Goal: Check status: Check status

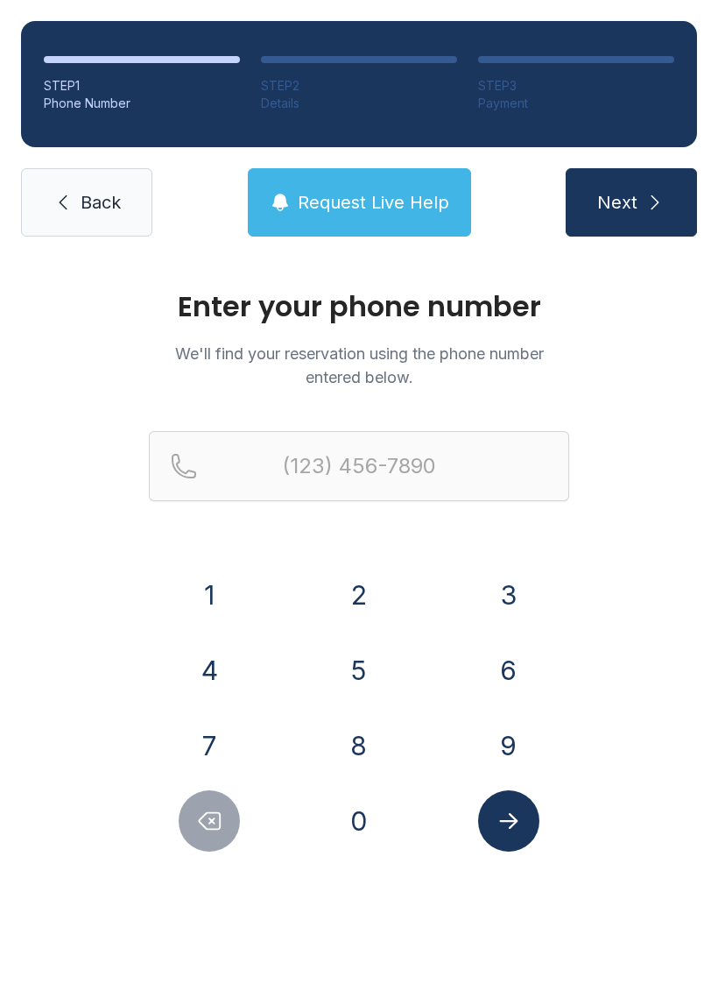
click at [215, 746] on button "7" at bounding box center [209, 745] width 61 height 61
click at [334, 763] on button "8" at bounding box center [358, 745] width 61 height 61
click at [511, 692] on button "6" at bounding box center [508, 669] width 61 height 61
click at [517, 608] on button "3" at bounding box center [508, 594] width 61 height 61
click at [219, 688] on button "4" at bounding box center [209, 669] width 61 height 61
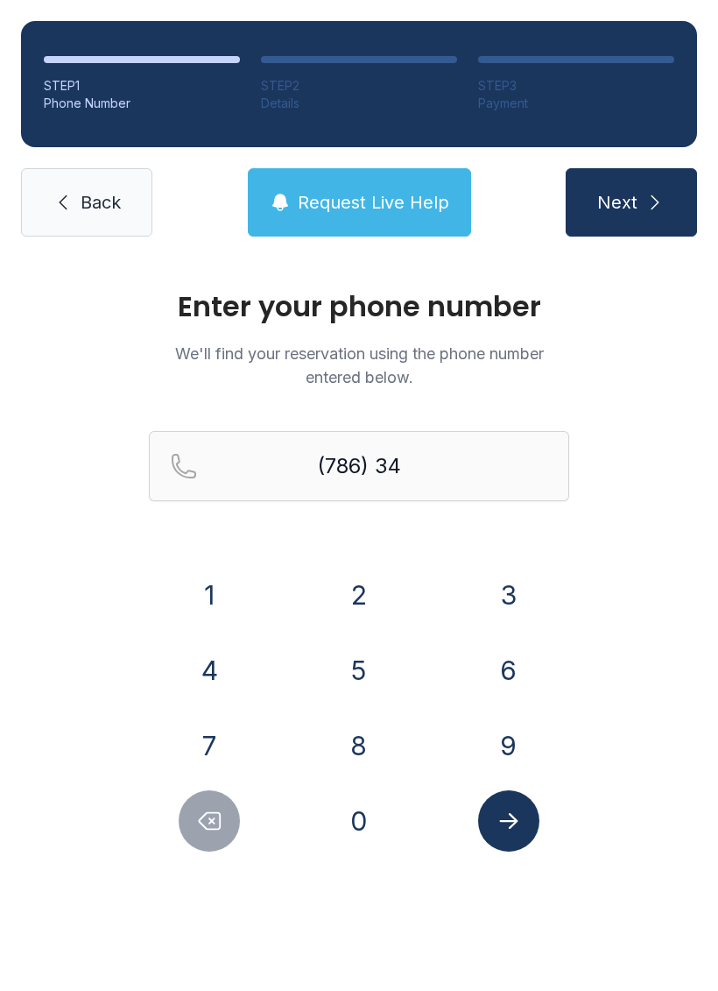
click at [219, 687] on button "4" at bounding box center [209, 669] width 61 height 61
click at [216, 605] on button "1" at bounding box center [209, 594] width 61 height 61
click at [215, 604] on button "1" at bounding box center [209, 594] width 61 height 61
click at [378, 813] on button "0" at bounding box center [358, 820] width 61 height 61
click at [509, 686] on button "6" at bounding box center [508, 669] width 61 height 61
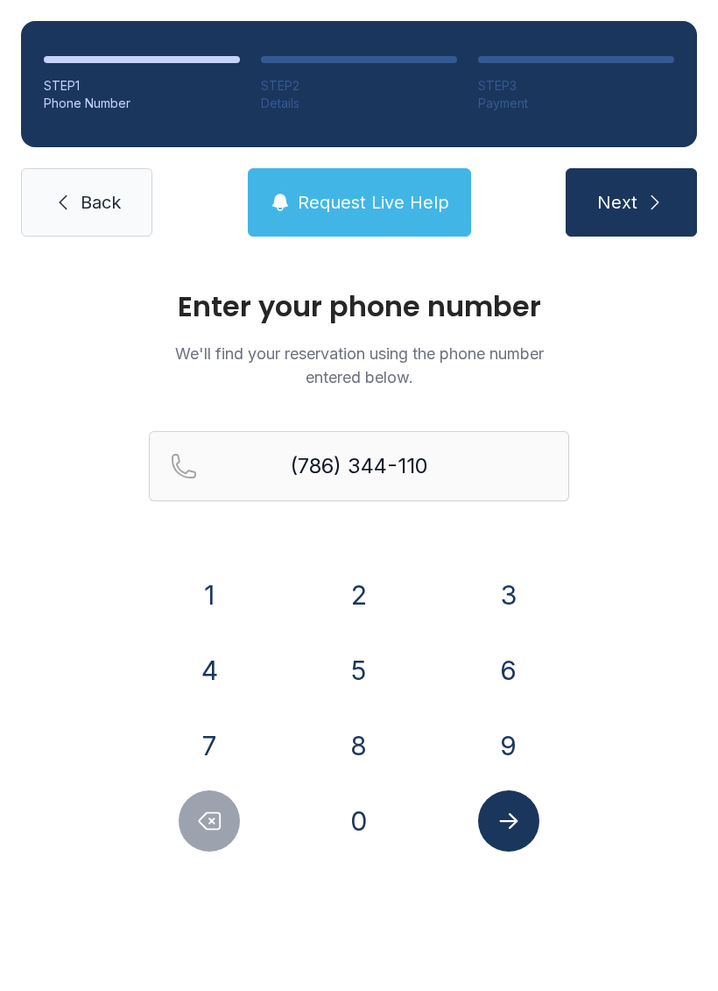
type input "[PHONE_NUMBER]"
click at [526, 830] on button "Submit lookup form" at bounding box center [508, 820] width 61 height 61
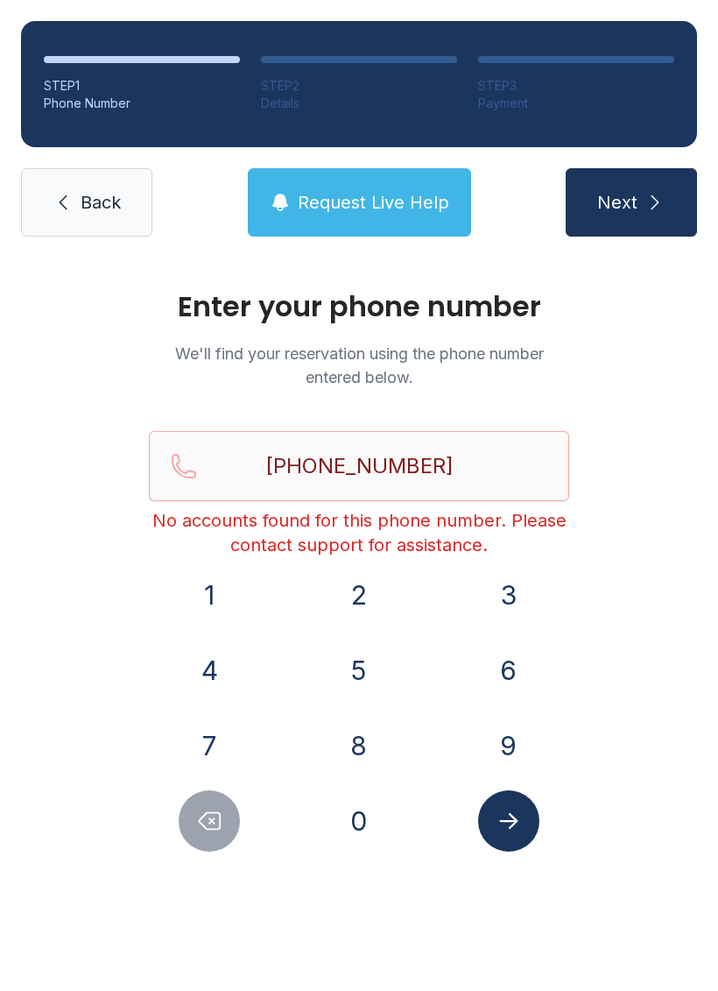
click at [512, 811] on icon "Submit lookup form" at bounding box center [509, 821] width 26 height 26
click at [358, 189] on button "Request Live Help" at bounding box center [359, 202] width 223 height 68
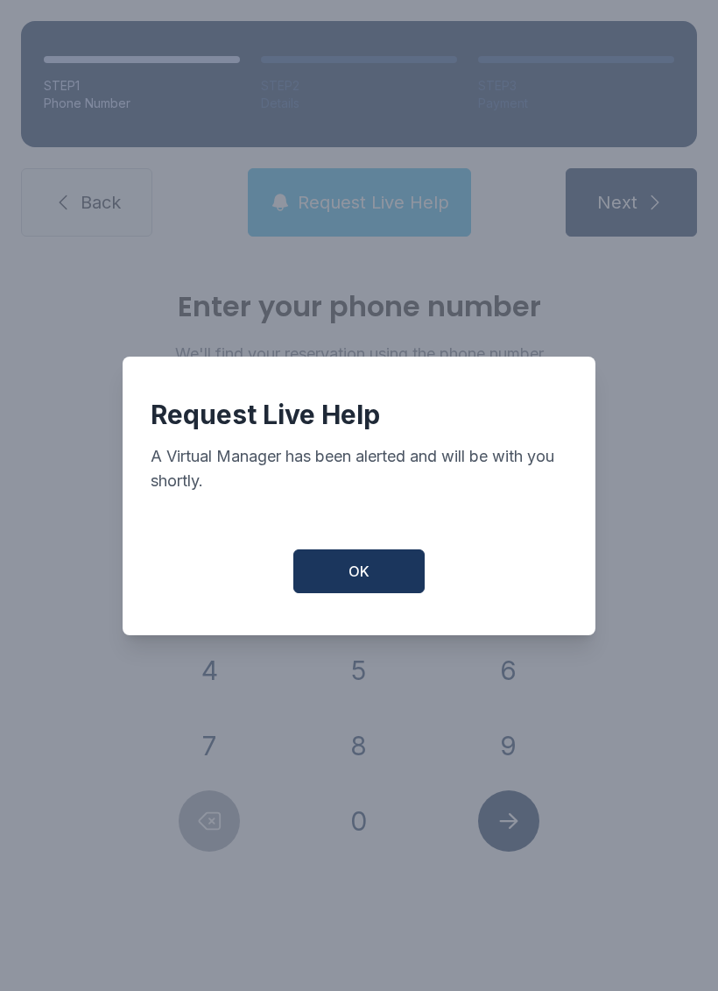
click at [360, 582] on span "OK" at bounding box center [359, 571] width 21 height 21
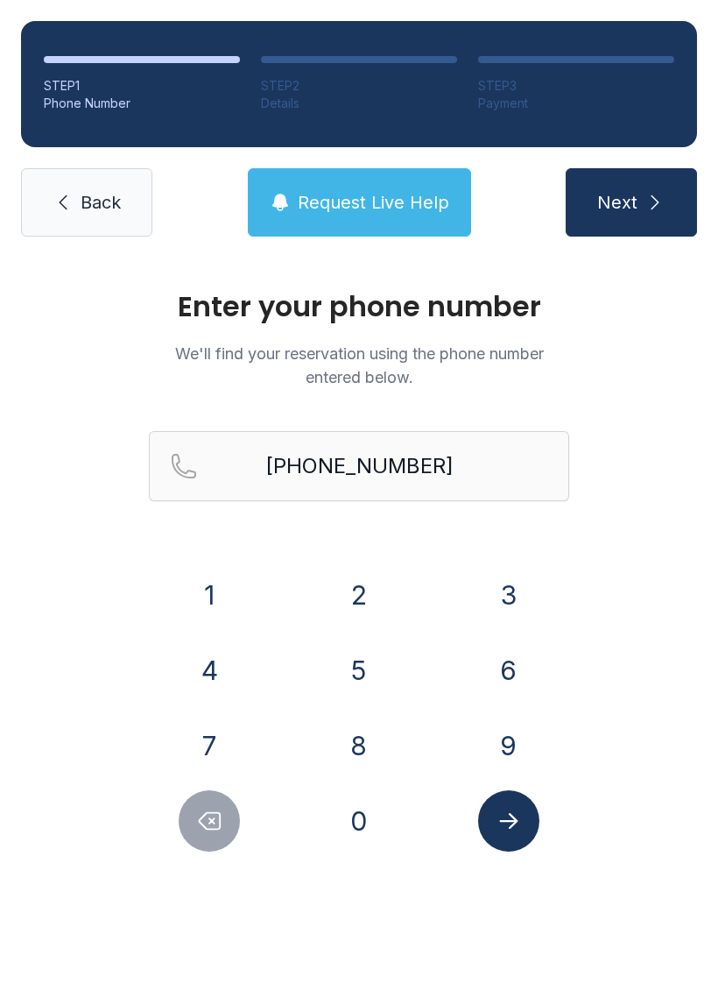
click at [85, 214] on span "Back" at bounding box center [101, 202] width 40 height 25
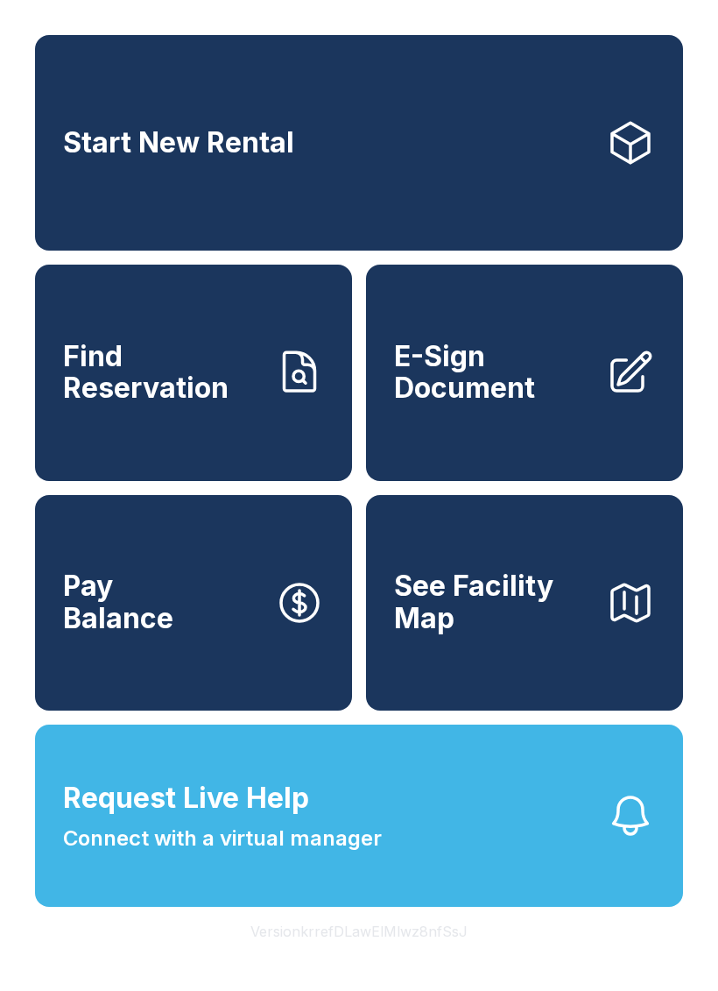
click at [95, 189] on link "Start New Rental" at bounding box center [359, 142] width 648 height 215
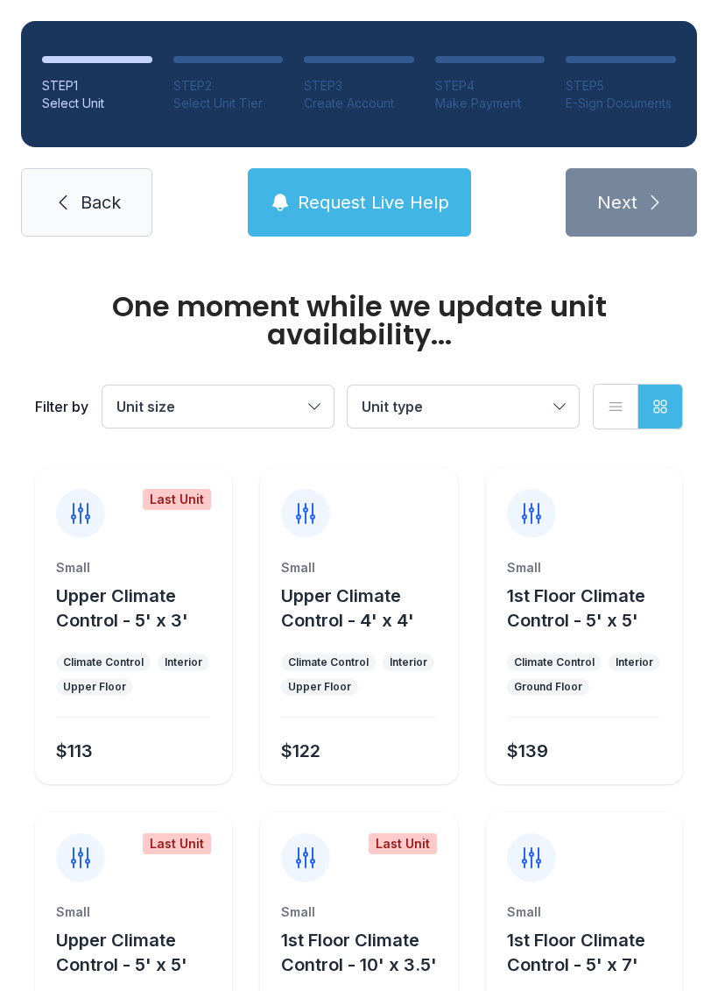
click at [92, 192] on span "Back" at bounding box center [101, 202] width 40 height 25
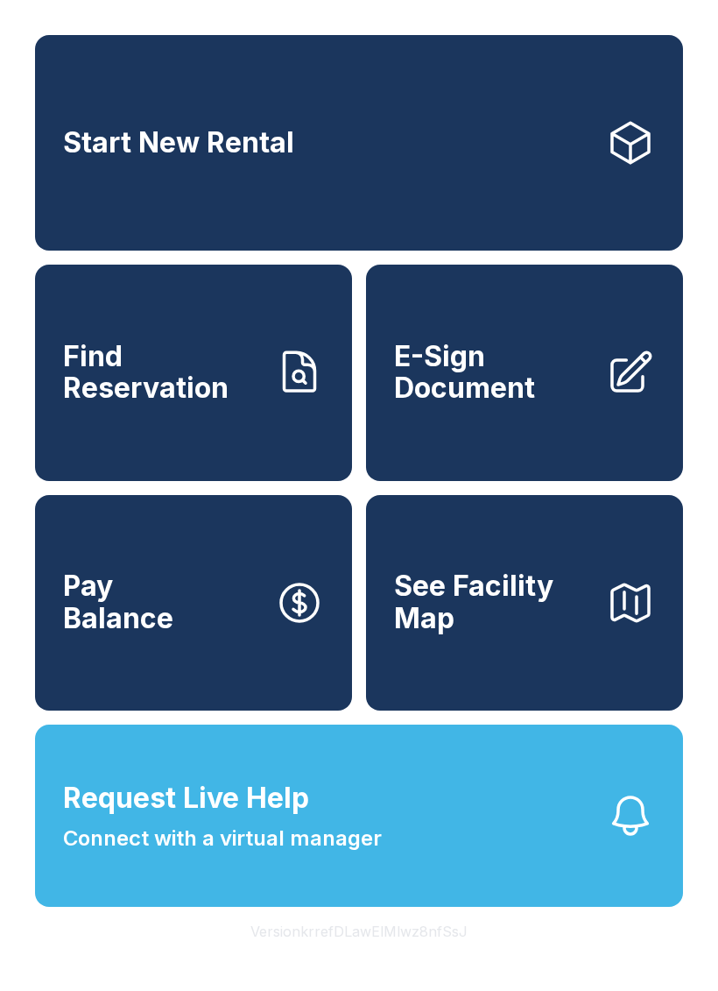
click at [405, 861] on button "Request Live Help Connect with a virtual manager" at bounding box center [359, 815] width 648 height 182
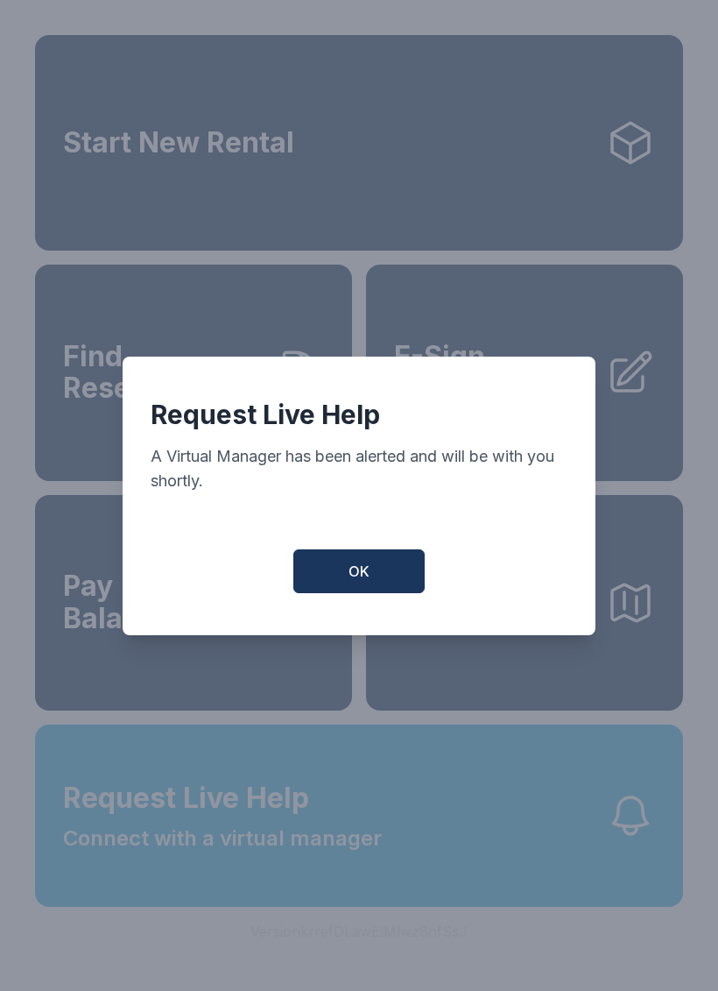
click at [362, 593] on button "OK" at bounding box center [358, 571] width 131 height 44
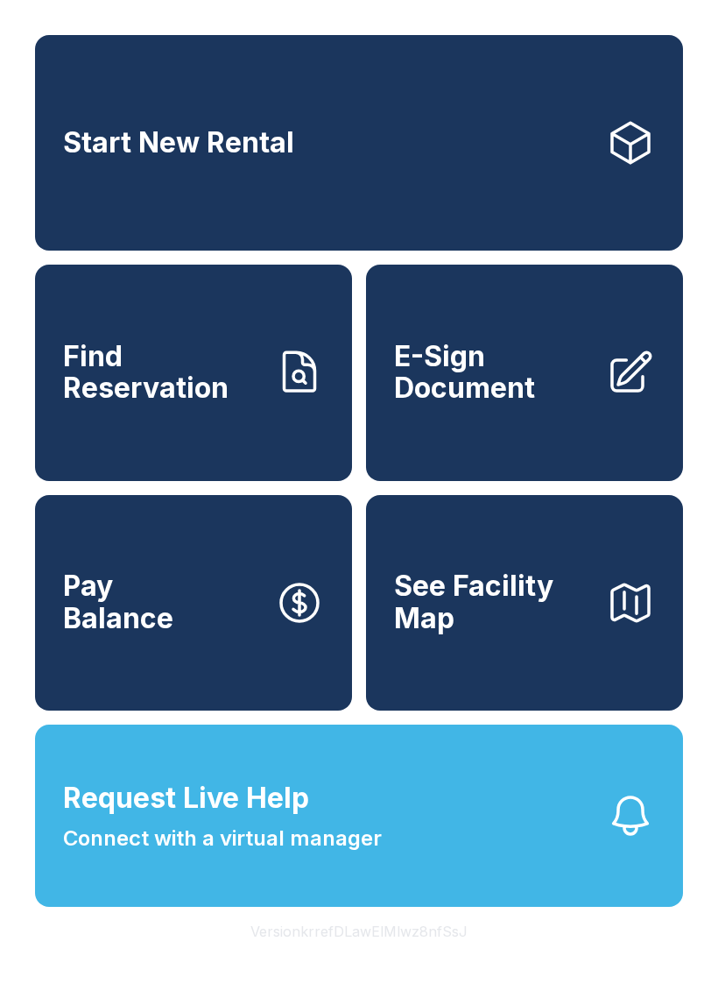
click at [223, 854] on span "Connect with a virtual manager" at bounding box center [222, 839] width 319 height 32
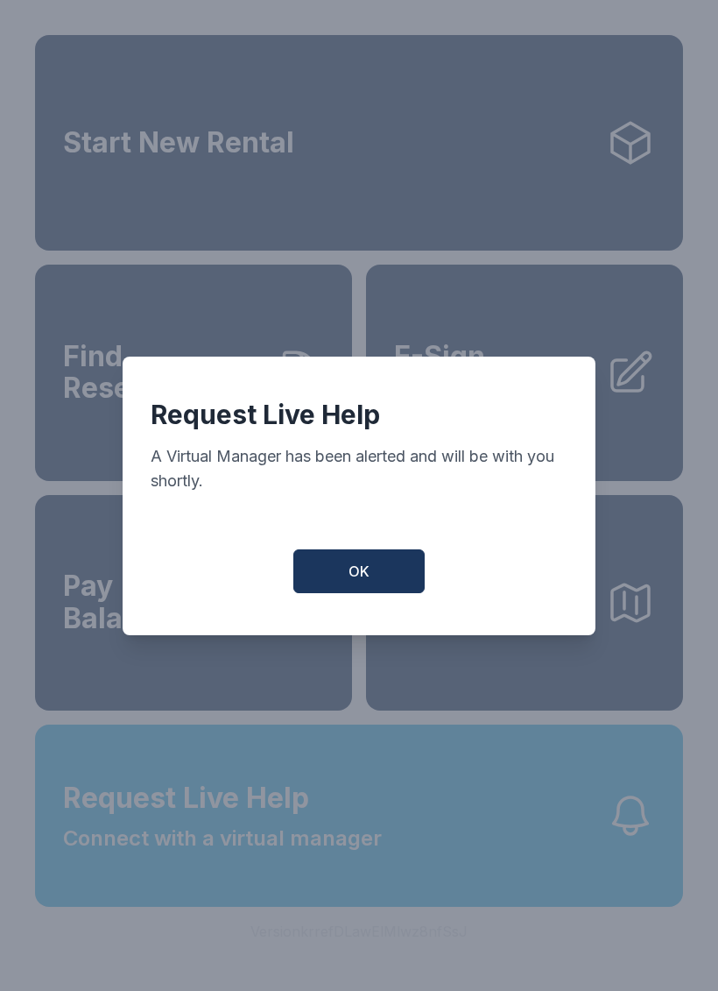
click at [329, 562] on button "OK" at bounding box center [358, 571] width 131 height 44
